Goal: Task Accomplishment & Management: Manage account settings

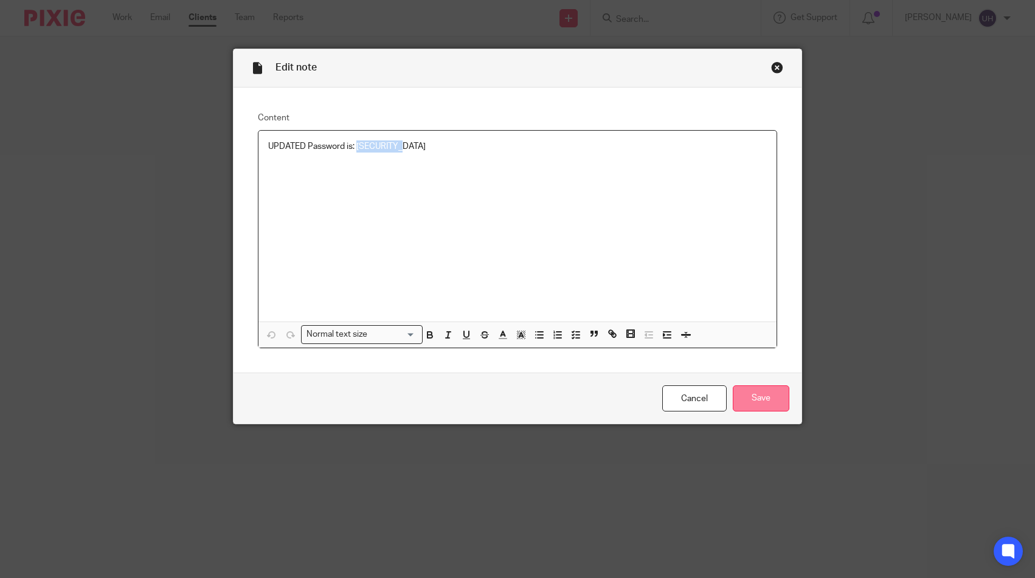
click at [754, 404] on input "Save" at bounding box center [760, 398] width 57 height 26
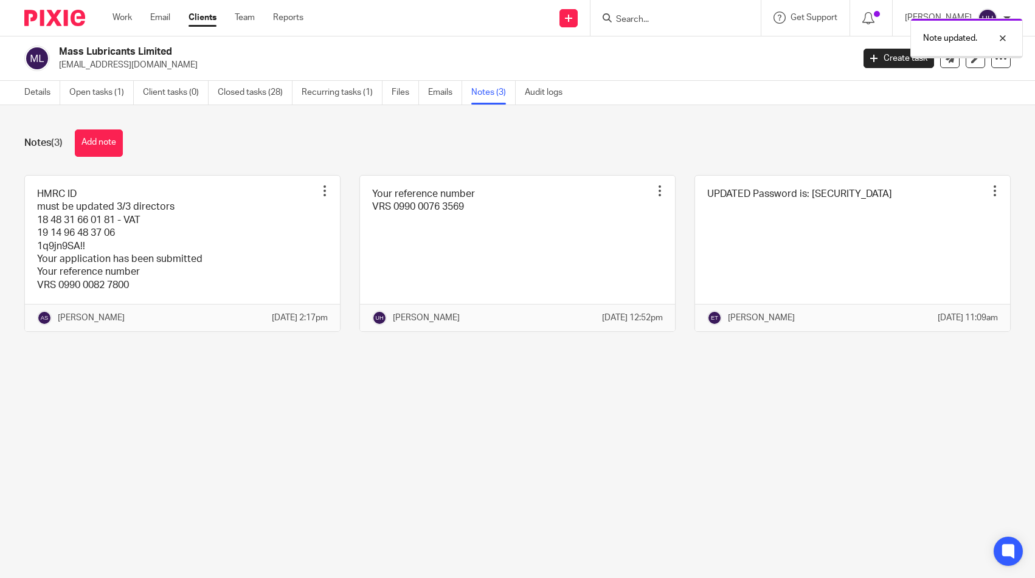
click at [638, 12] on form at bounding box center [679, 17] width 129 height 15
click at [636, 22] on div "Note updated." at bounding box center [769, 35] width 505 height 46
click at [642, 24] on input "Search" at bounding box center [669, 20] width 109 height 11
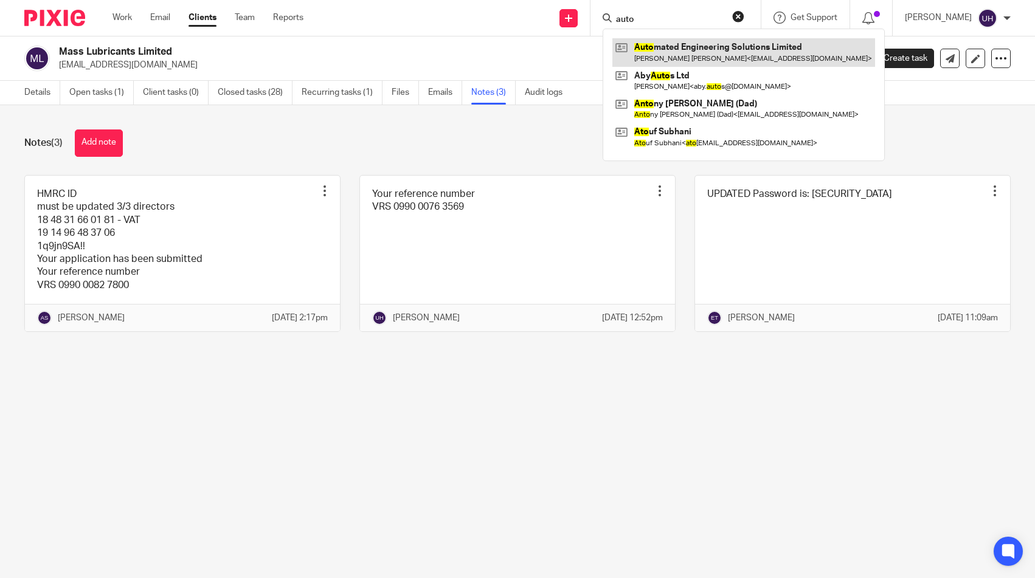
type input "auto"
click at [681, 56] on link at bounding box center [743, 52] width 263 height 28
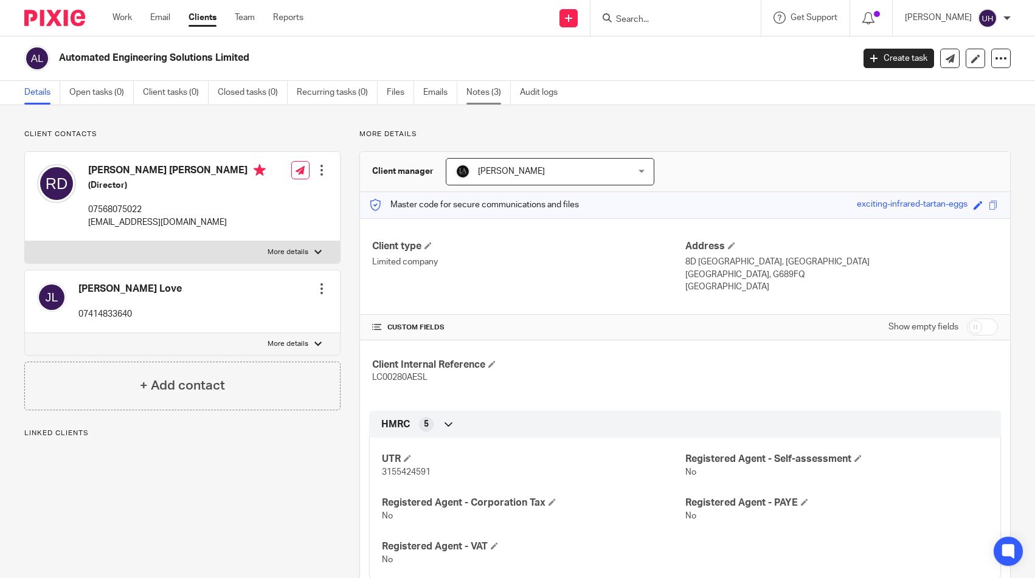
click at [486, 92] on link "Notes (3)" at bounding box center [488, 93] width 44 height 24
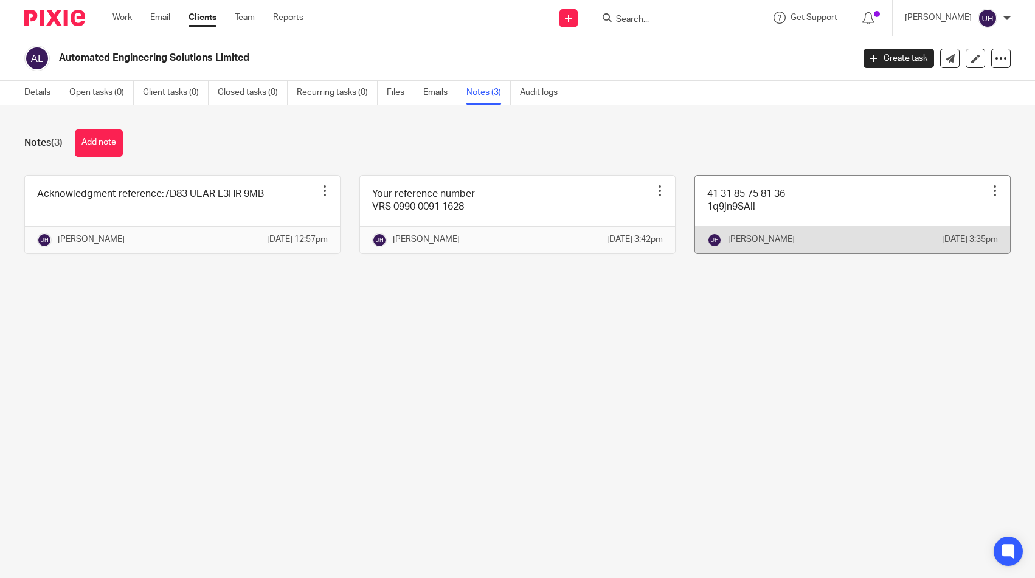
click at [789, 215] on link at bounding box center [852, 215] width 315 height 78
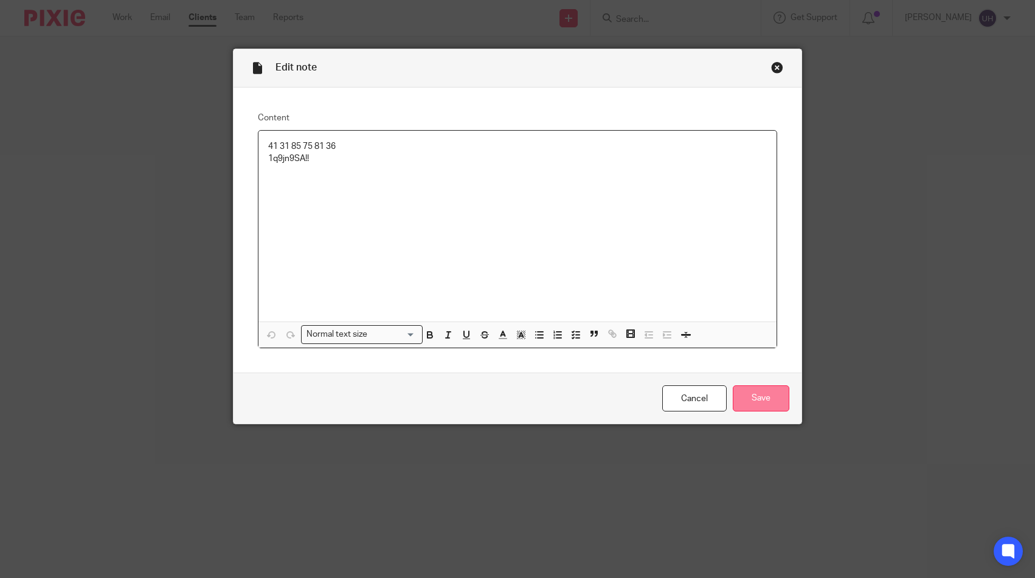
click at [780, 399] on input "Save" at bounding box center [760, 398] width 57 height 26
